Goal: Task Accomplishment & Management: Manage account settings

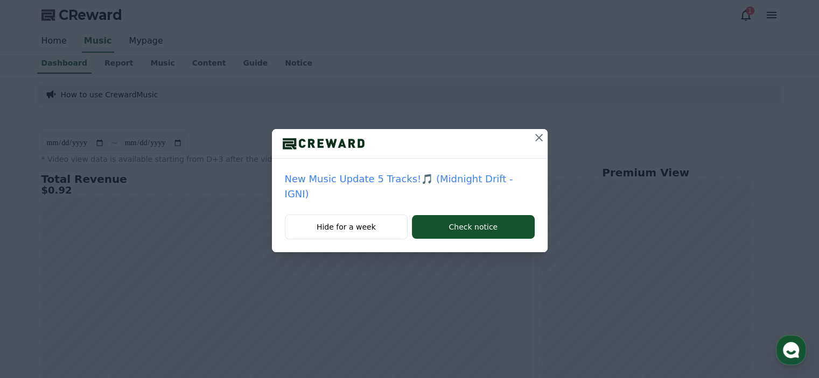
click at [532, 138] on icon at bounding box center [538, 137] width 13 height 13
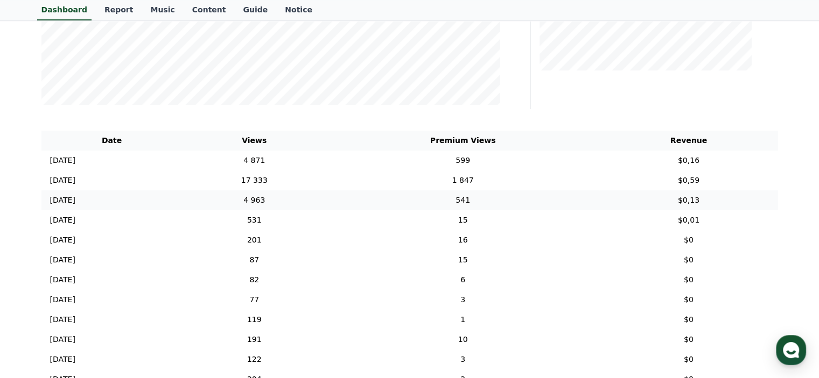
scroll to position [323, 0]
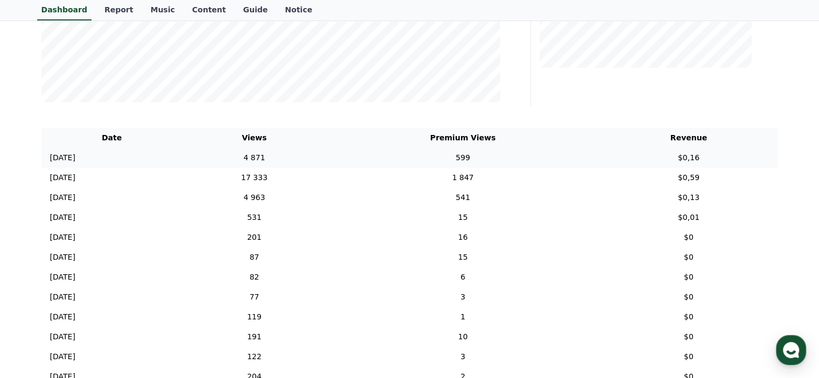
click at [503, 158] on td "599" at bounding box center [462, 158] width 273 height 20
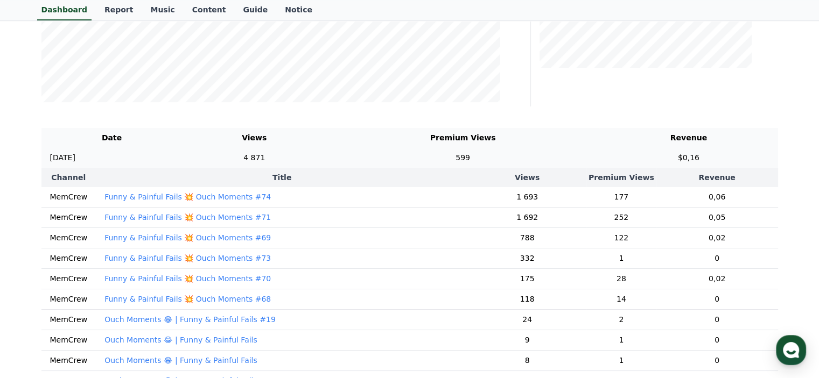
click at [511, 157] on td "599" at bounding box center [462, 158] width 273 height 20
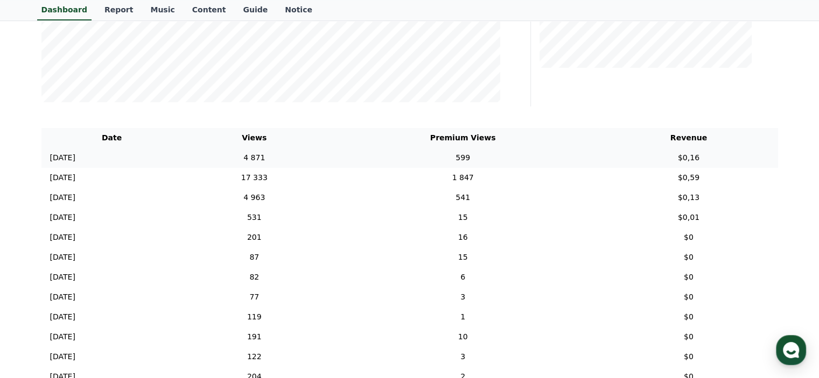
click at [326, 164] on td "4 871" at bounding box center [255, 158] width 144 height 20
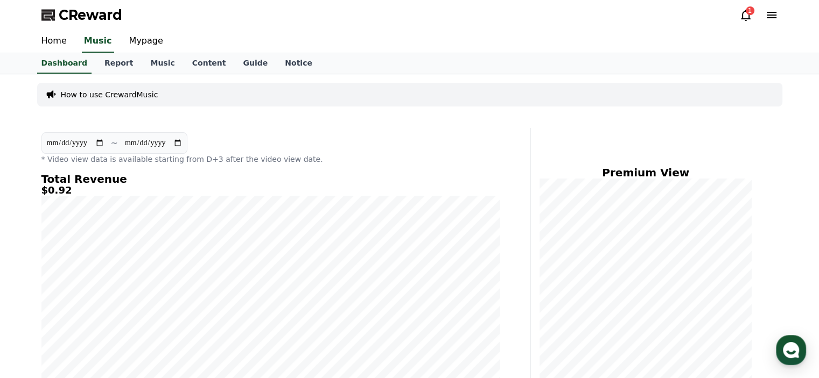
scroll to position [0, 0]
click at [749, 13] on div "1" at bounding box center [750, 10] width 9 height 9
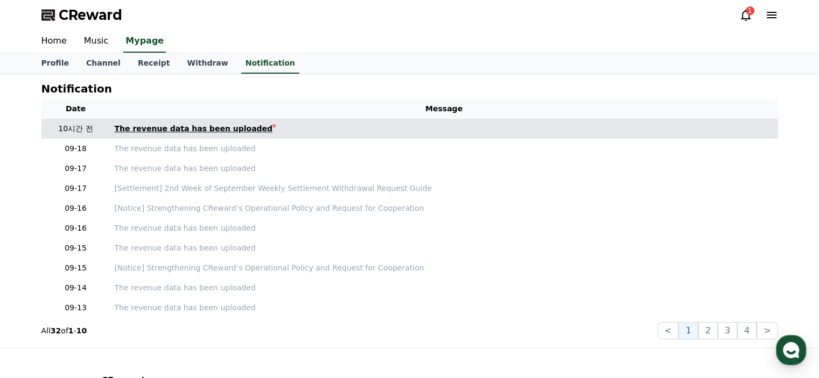
click at [282, 131] on link "The revenue data has been uploaded" at bounding box center [444, 128] width 659 height 11
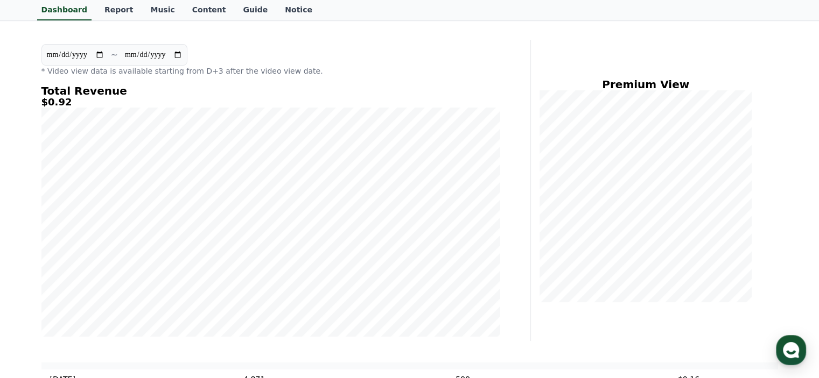
scroll to position [54, 0]
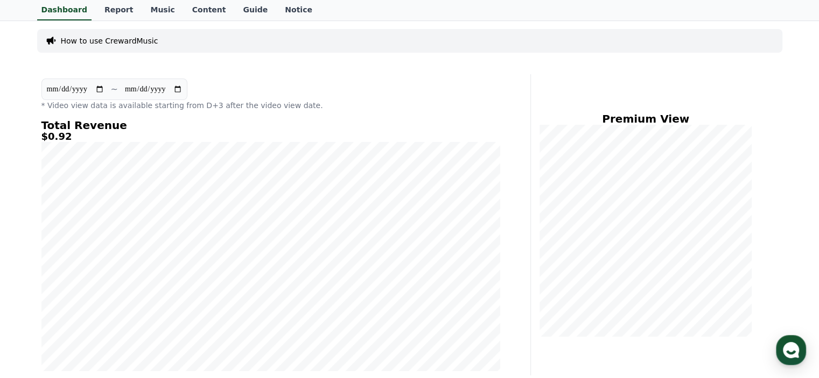
click at [532, 147] on div "**********" at bounding box center [409, 225] width 745 height 302
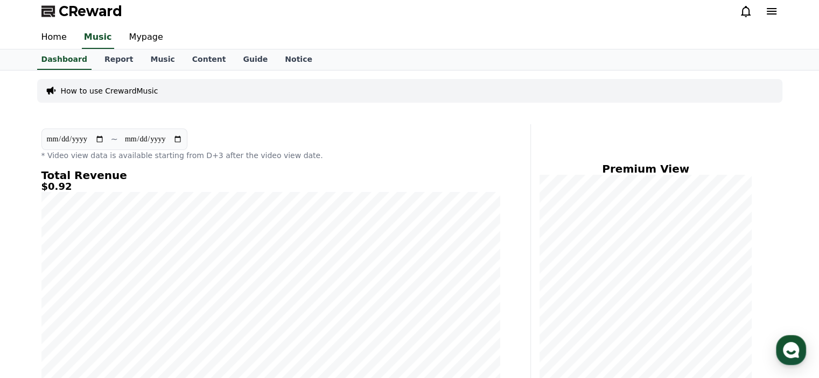
scroll to position [0, 0]
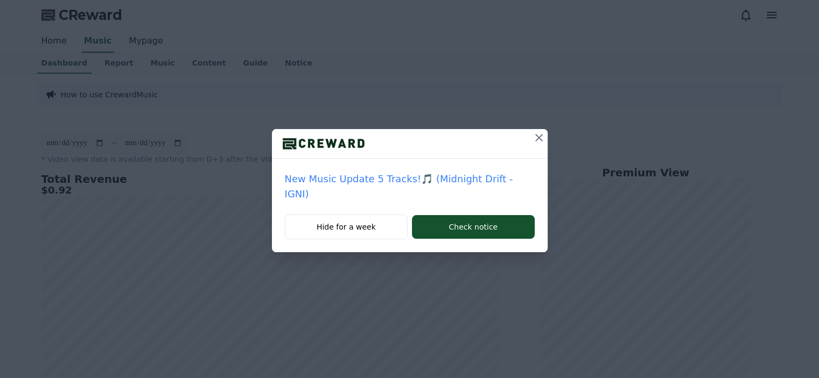
click at [532, 137] on icon at bounding box center [538, 137] width 13 height 13
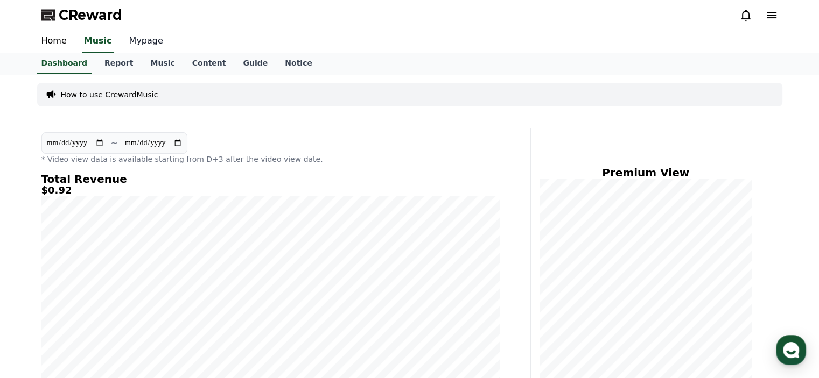
click at [139, 37] on link "Mypage" at bounding box center [146, 41] width 51 height 23
select select "**********"
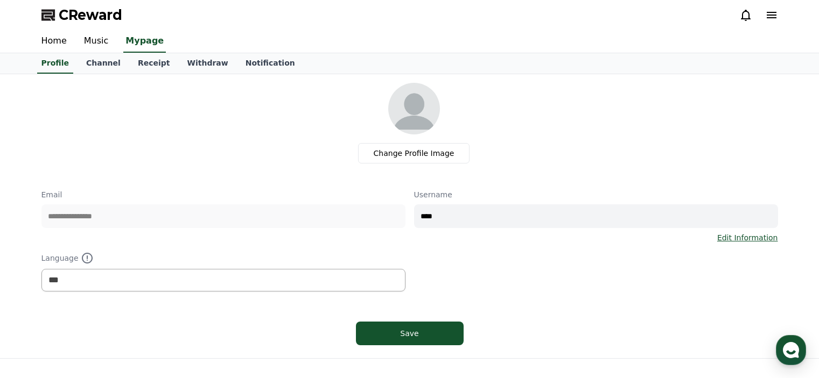
select select "**********"
click at [43, 47] on link "Home" at bounding box center [54, 41] width 43 height 23
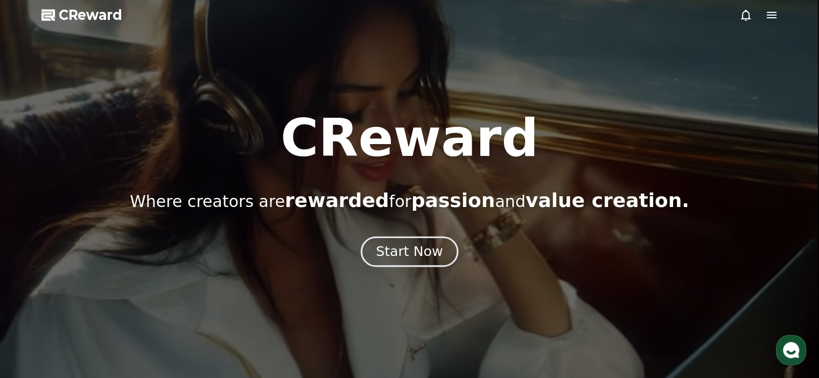
click at [444, 254] on button "Start Now" at bounding box center [409, 251] width 97 height 31
